Goal: Find contact information: Find contact information

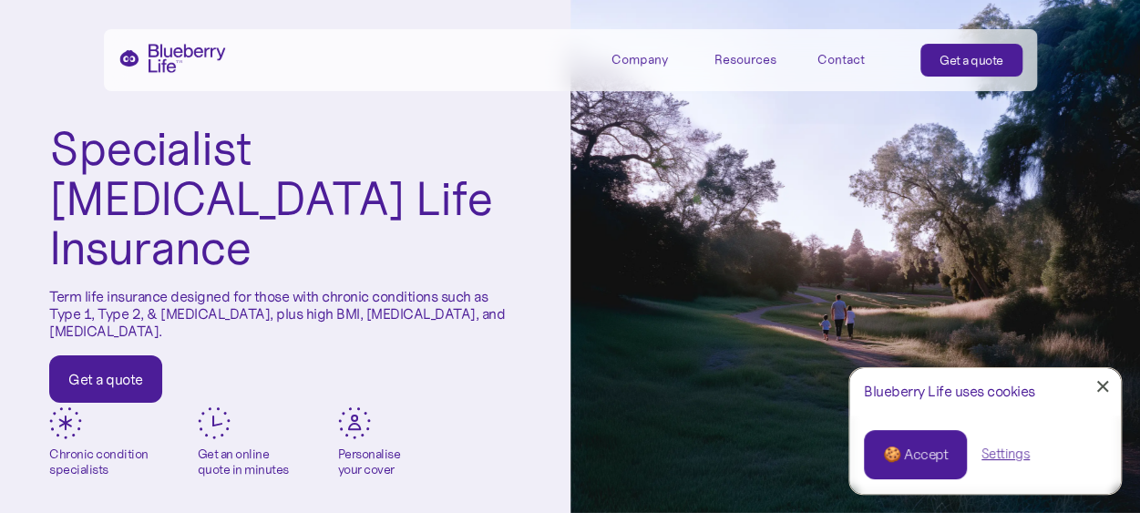
click at [924, 443] on link "🍪 Accept" at bounding box center [915, 454] width 103 height 49
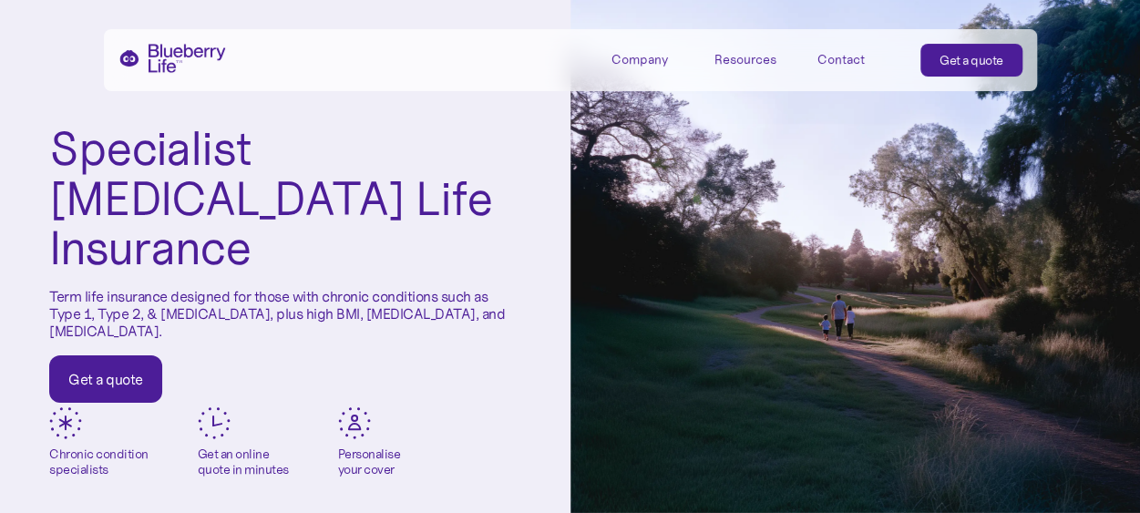
click at [841, 57] on div "Contact" at bounding box center [841, 59] width 47 height 15
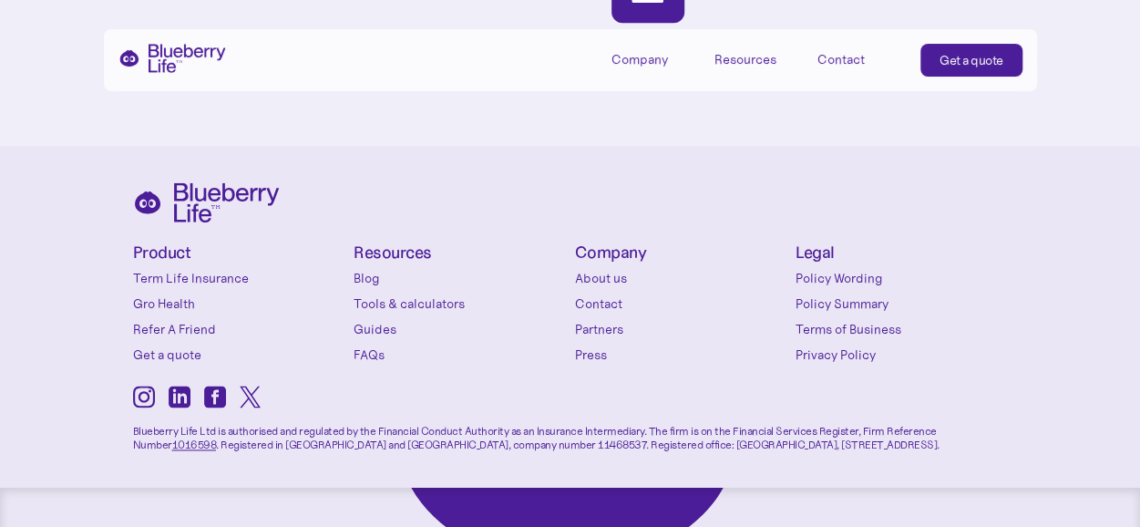
scroll to position [968, 0]
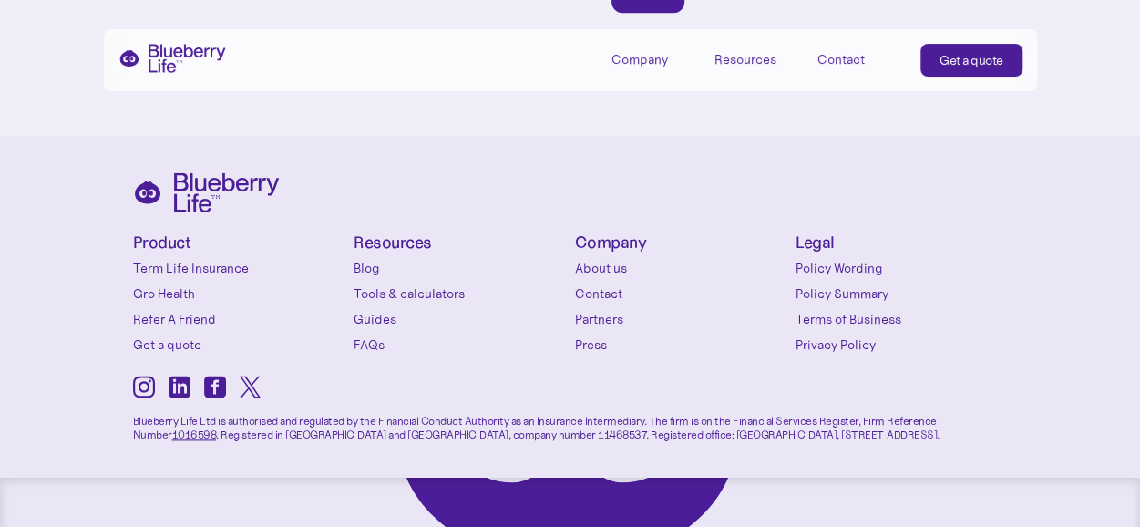
click at [159, 291] on link "Gro Health" at bounding box center [239, 293] width 212 height 18
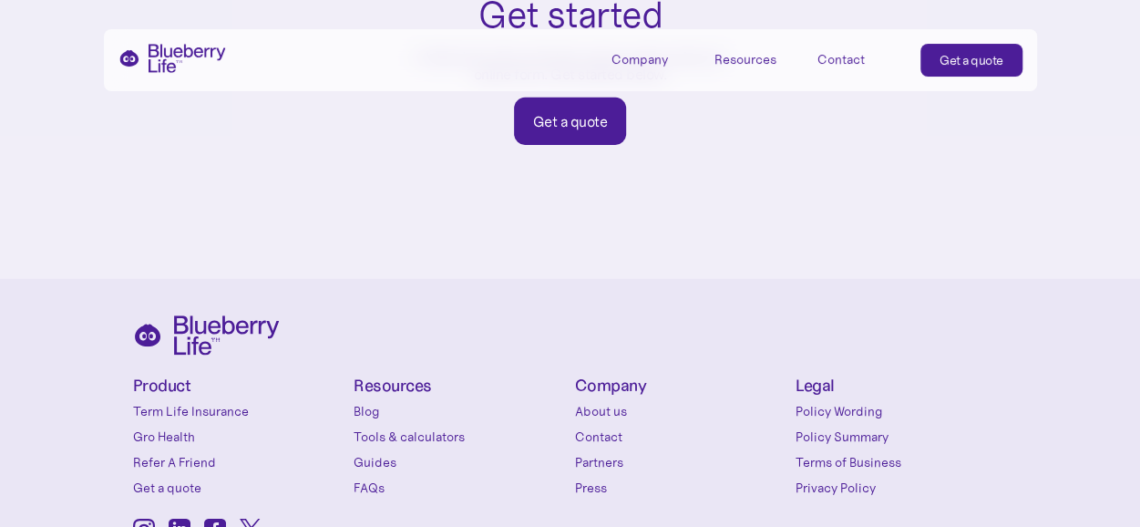
scroll to position [2913, 0]
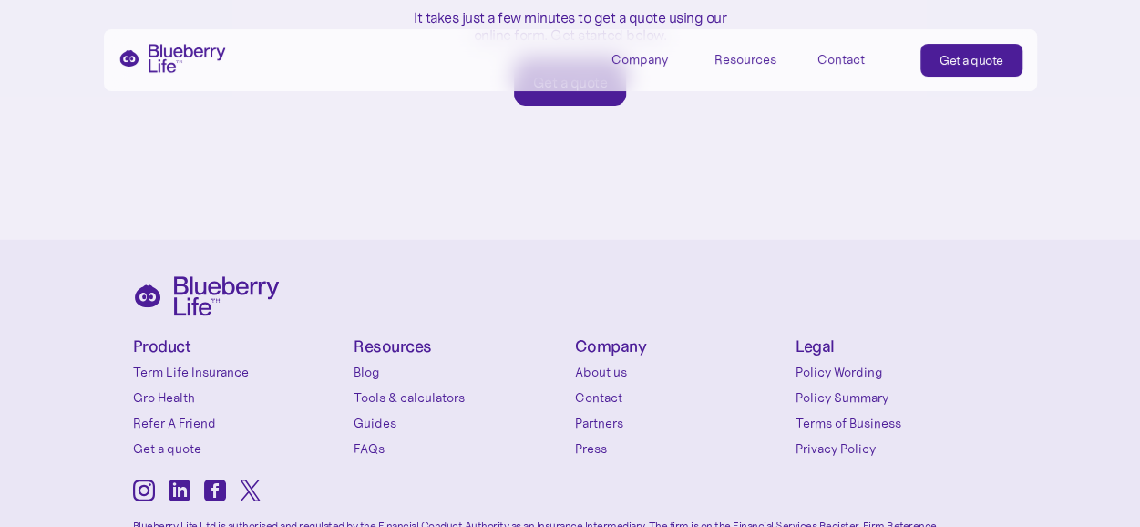
click at [202, 363] on link "Term Life Insurance" at bounding box center [239, 372] width 212 height 18
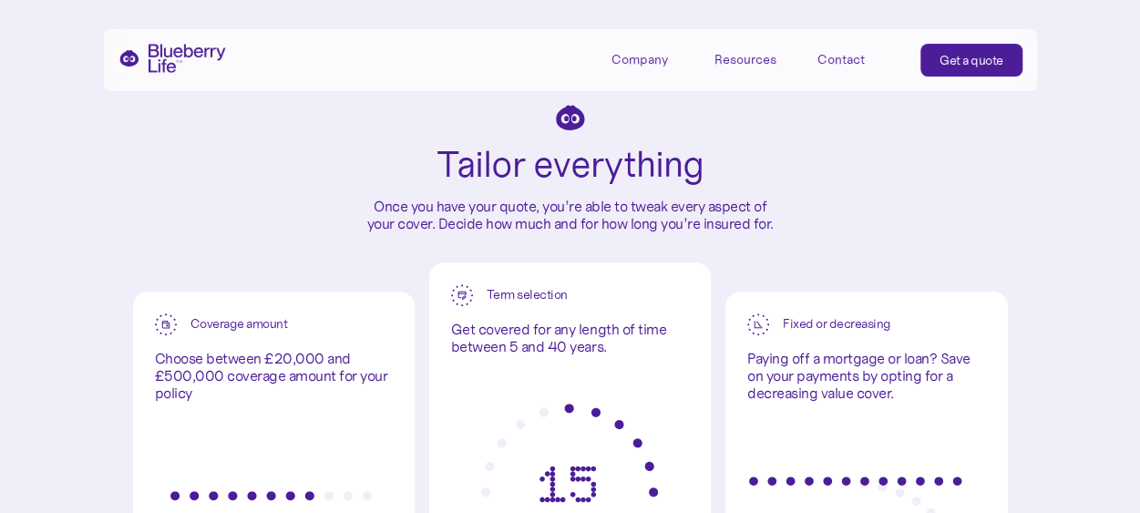
scroll to position [3957, 0]
